Goal: Information Seeking & Learning: Find specific fact

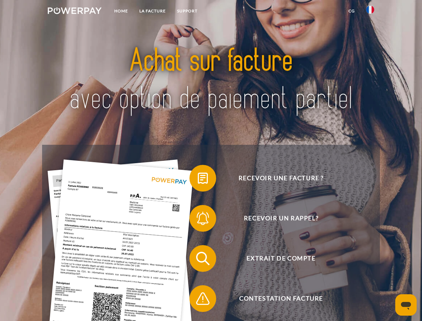
click at [75, 12] on img at bounding box center [75, 10] width 54 height 7
click at [370, 12] on img at bounding box center [370, 10] width 8 height 8
click at [352, 11] on link "CG" at bounding box center [352, 11] width 18 height 12
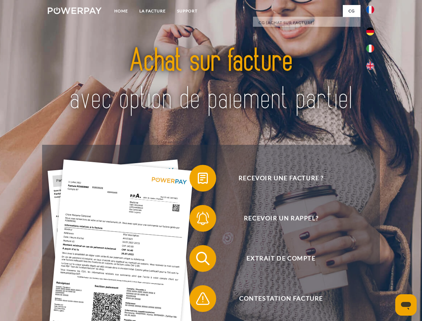
click at [198, 180] on span at bounding box center [192, 177] width 33 height 33
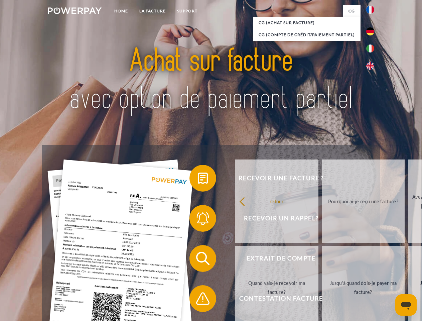
click at [198, 220] on div "Recevoir une facture ? Recevoir un rappel? Extrait de compte retour" at bounding box center [211, 278] width 338 height 267
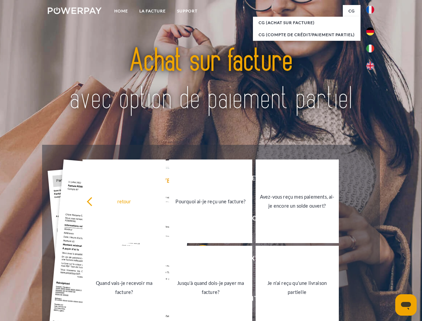
click at [198, 260] on link "Jusqu'à quand dois-je payer ma facture?" at bounding box center [210, 288] width 83 height 84
click at [198, 300] on link "Jusqu'à quand dois-je payer ma facture?" at bounding box center [210, 288] width 83 height 84
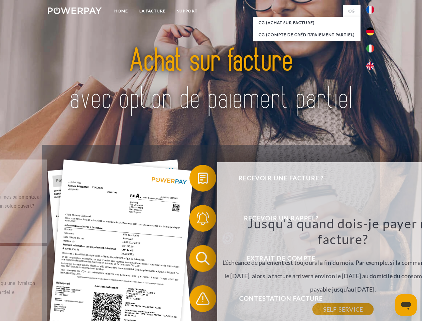
click at [406, 305] on icon "Ouvrir la fenêtre de messagerie" at bounding box center [406, 306] width 10 height 8
